Goal: Information Seeking & Learning: Learn about a topic

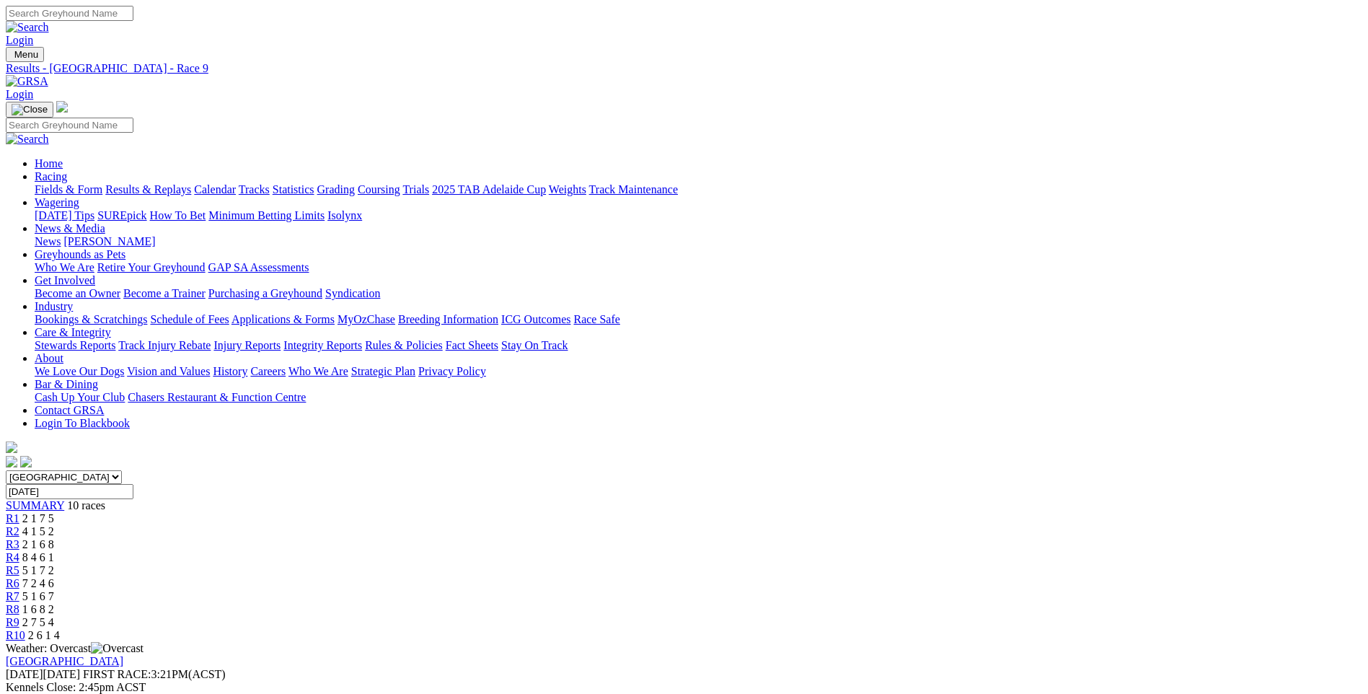
click at [67, 170] on link "Racing" at bounding box center [51, 176] width 32 height 12
click at [48, 75] on img at bounding box center [27, 81] width 43 height 13
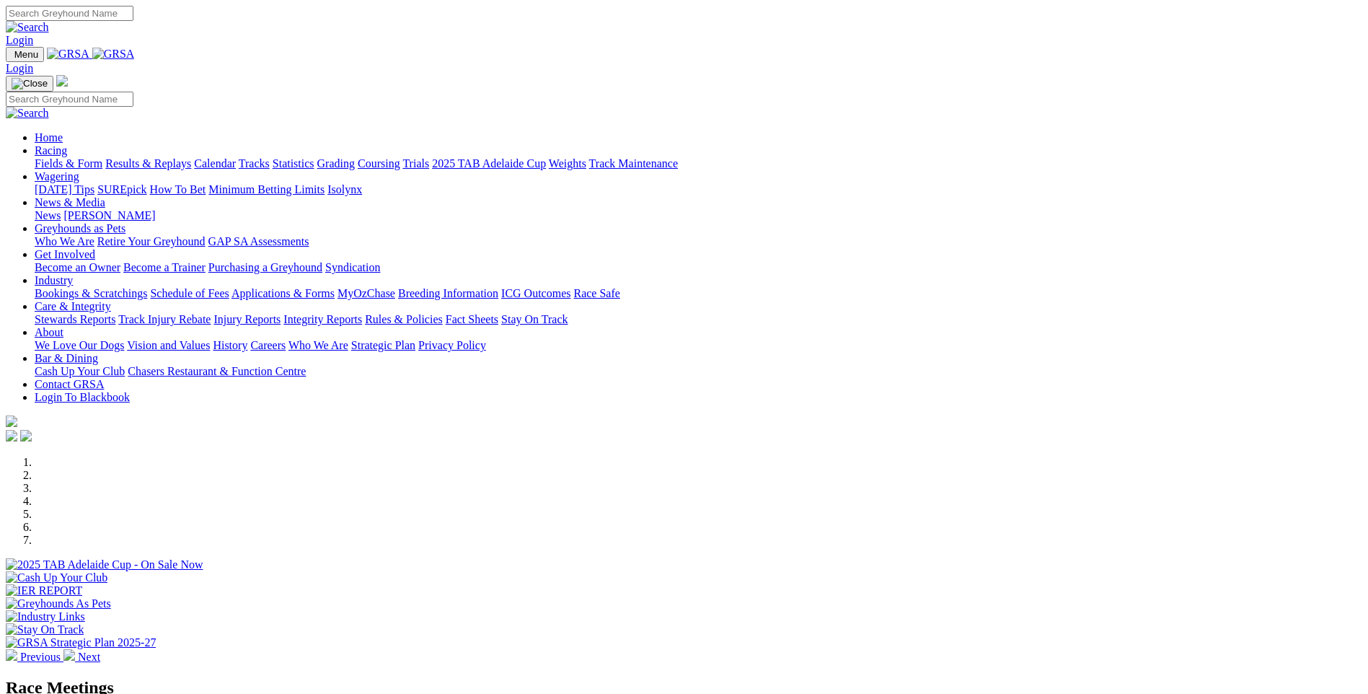
scroll to position [289, 0]
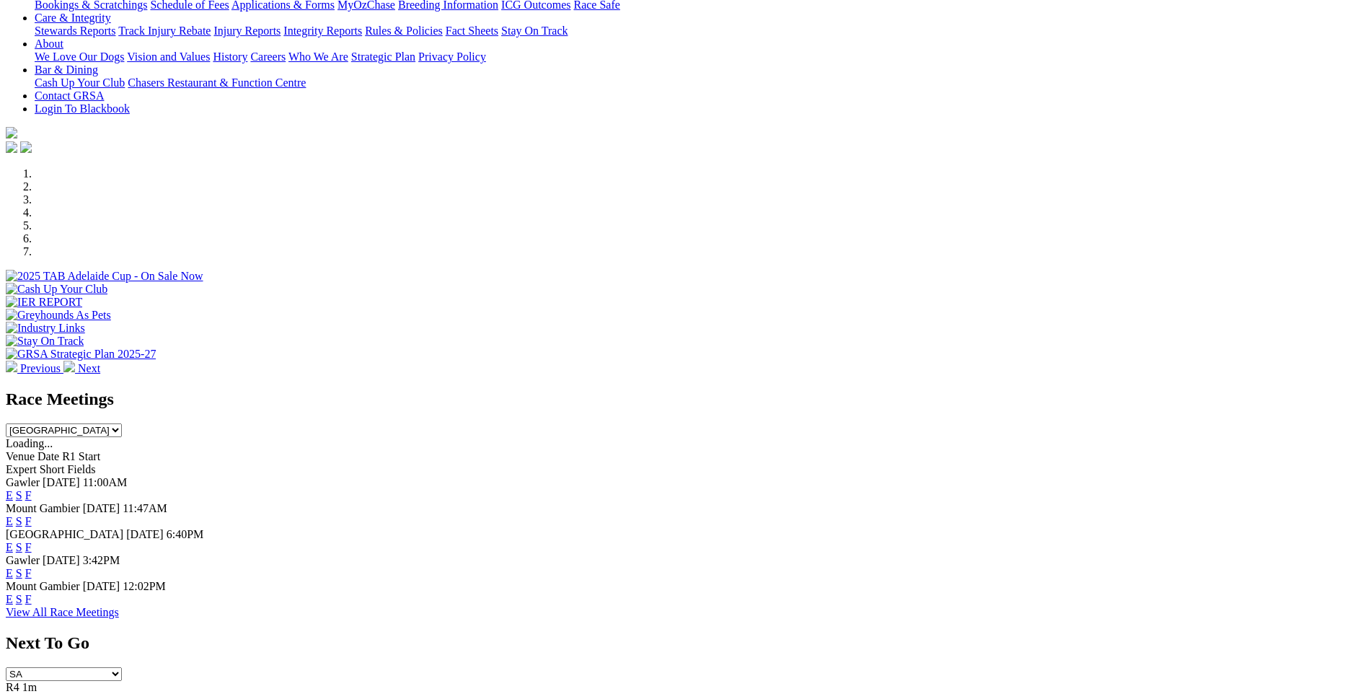
click at [32, 489] on link "F" at bounding box center [28, 495] width 6 height 12
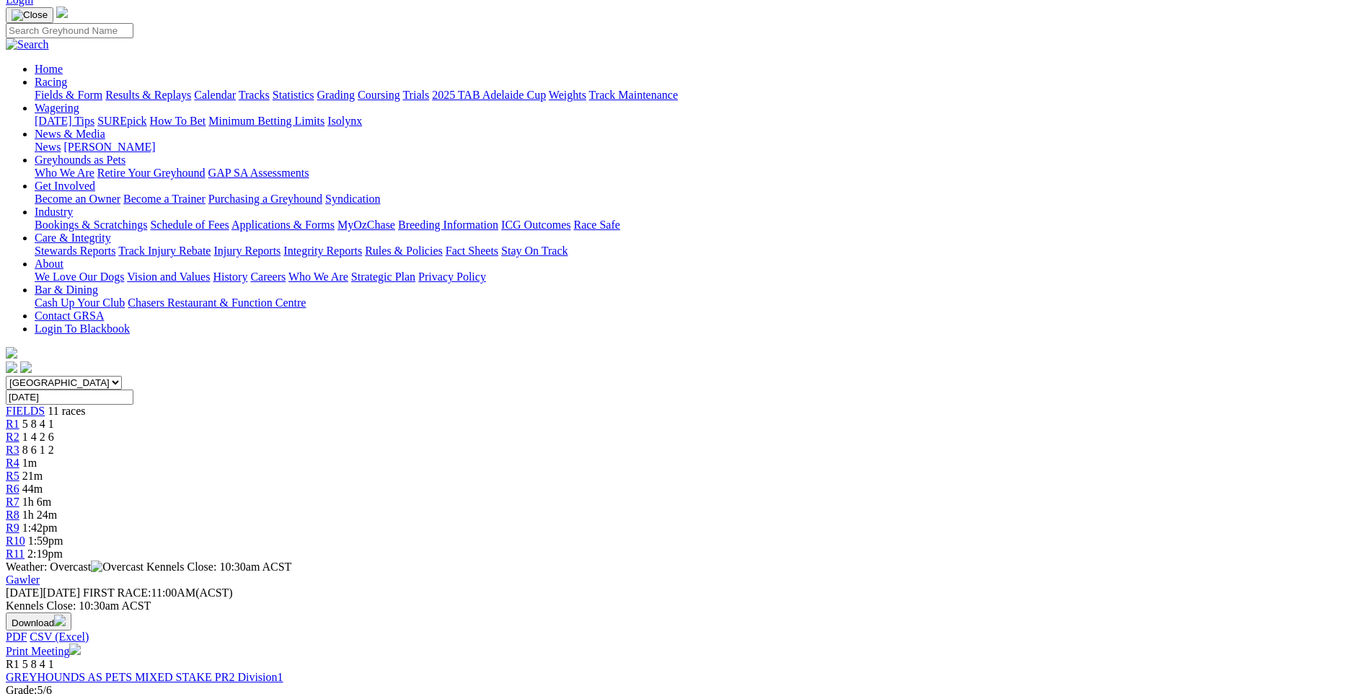
scroll to position [72, 0]
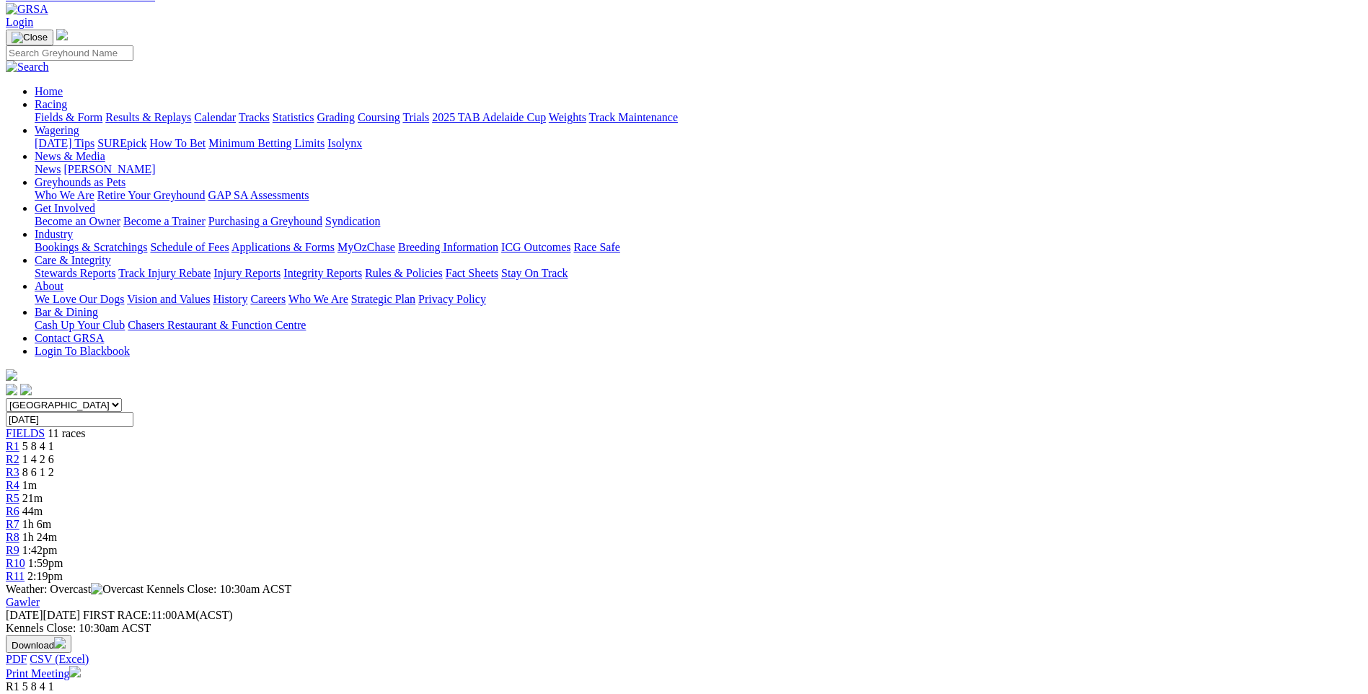
click at [19, 466] on span "R3" at bounding box center [13, 472] width 14 height 12
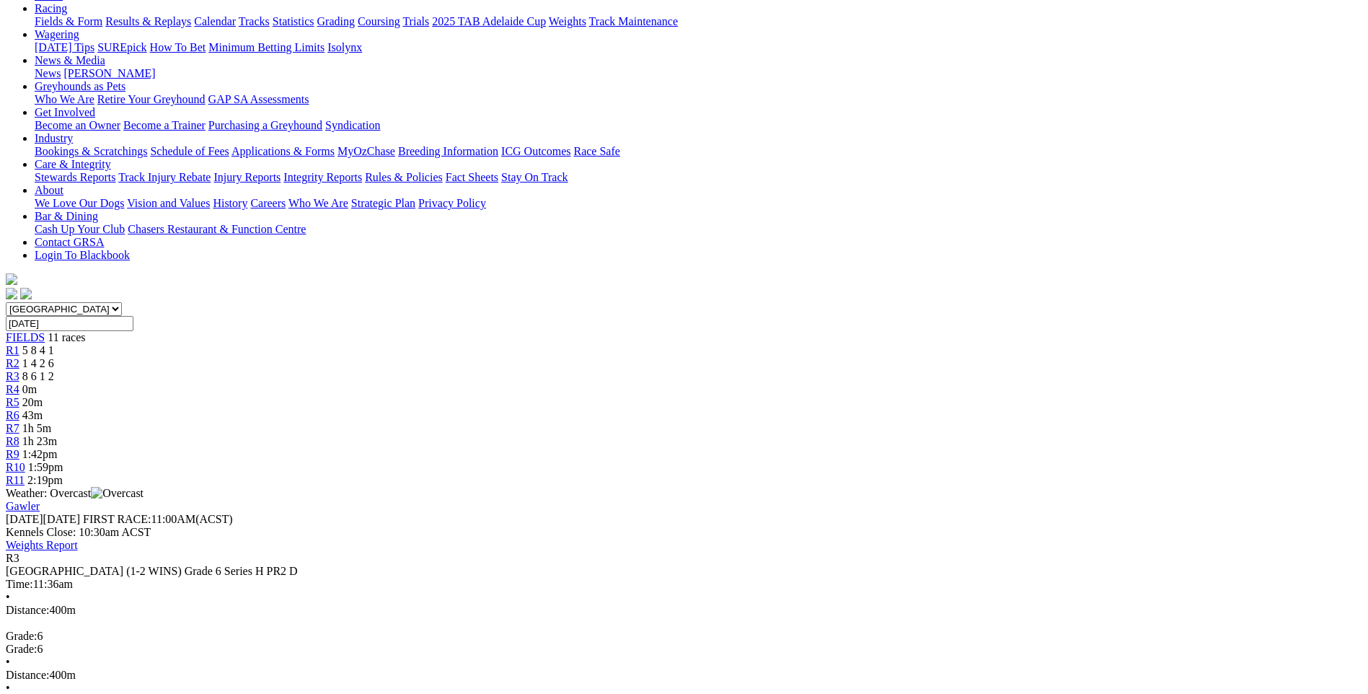
scroll to position [144, 0]
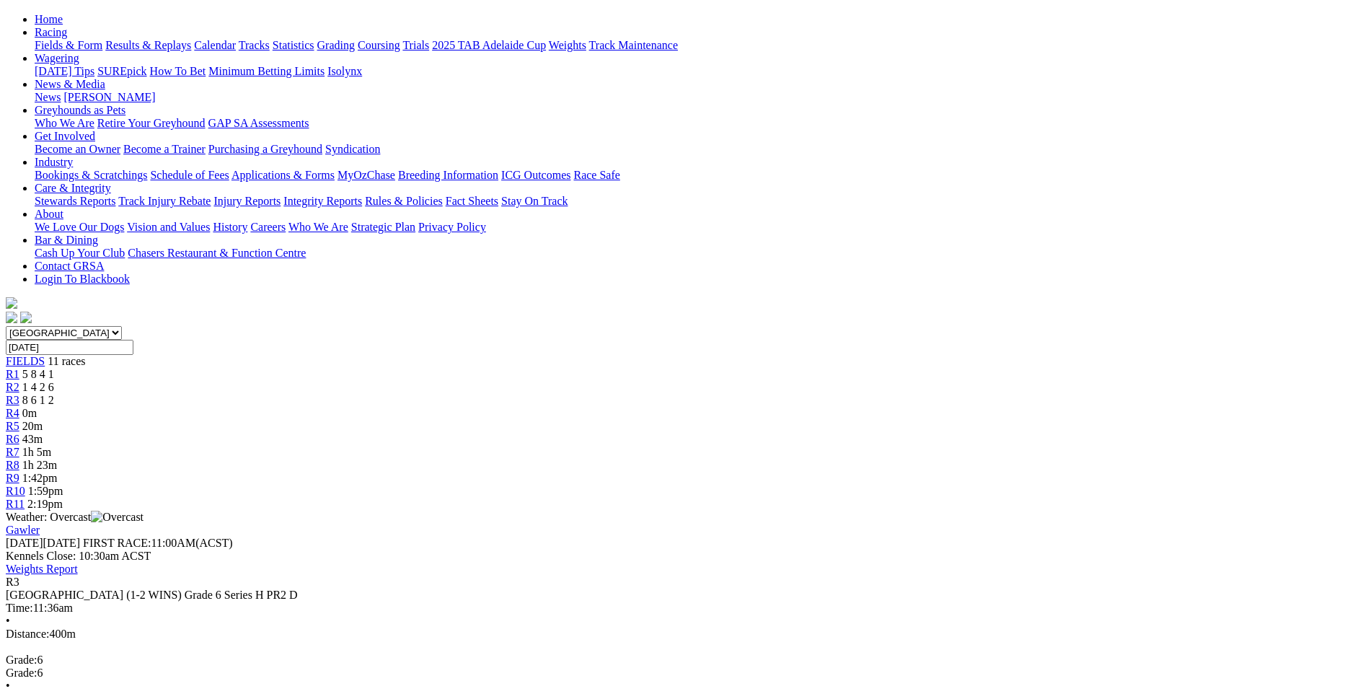
click at [584, 407] on div "R4 0m" at bounding box center [684, 413] width 1357 height 13
